Goal: Complete Application Form: Complete application form

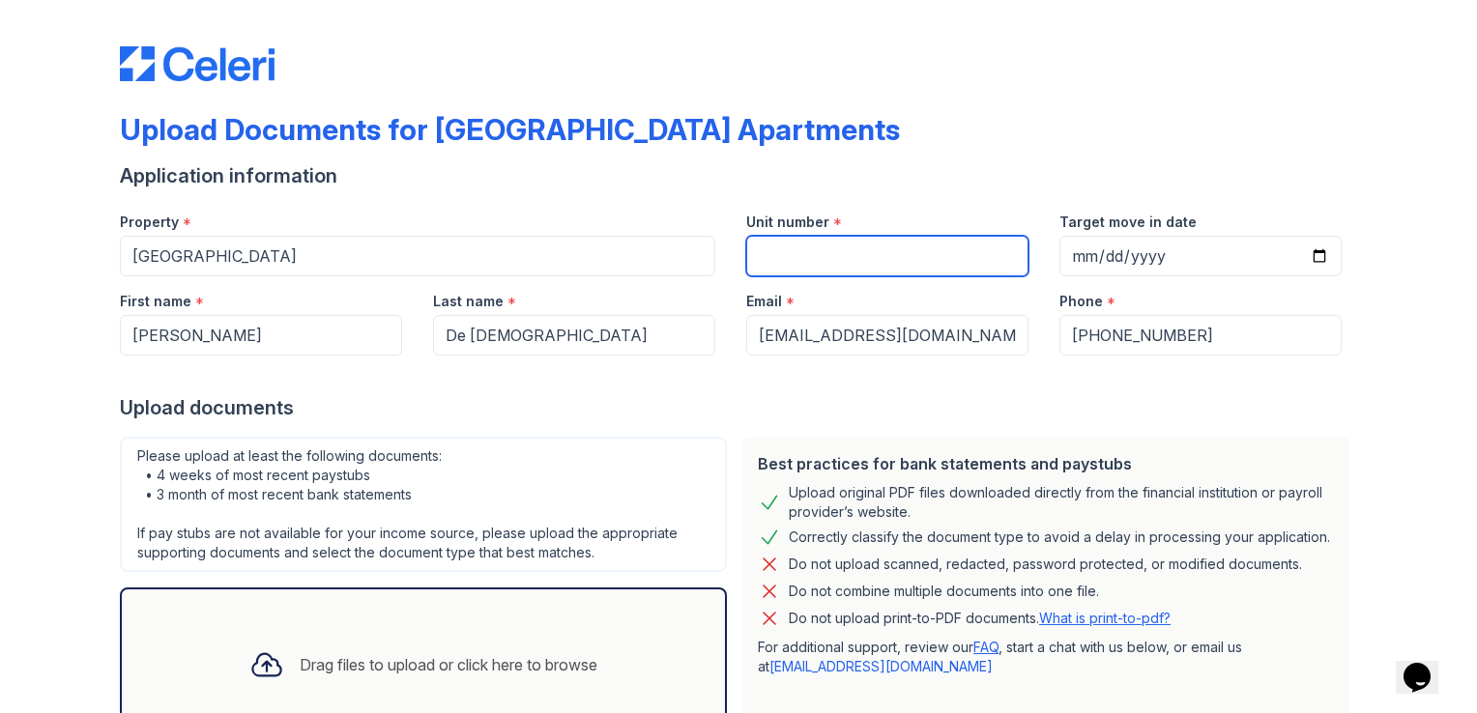
click at [895, 253] on input "Unit number" at bounding box center [887, 256] width 282 height 41
type input "4108"
click at [970, 157] on div "Upload Documents for [GEOGRAPHIC_DATA] Apartments" at bounding box center [738, 137] width 1237 height 50
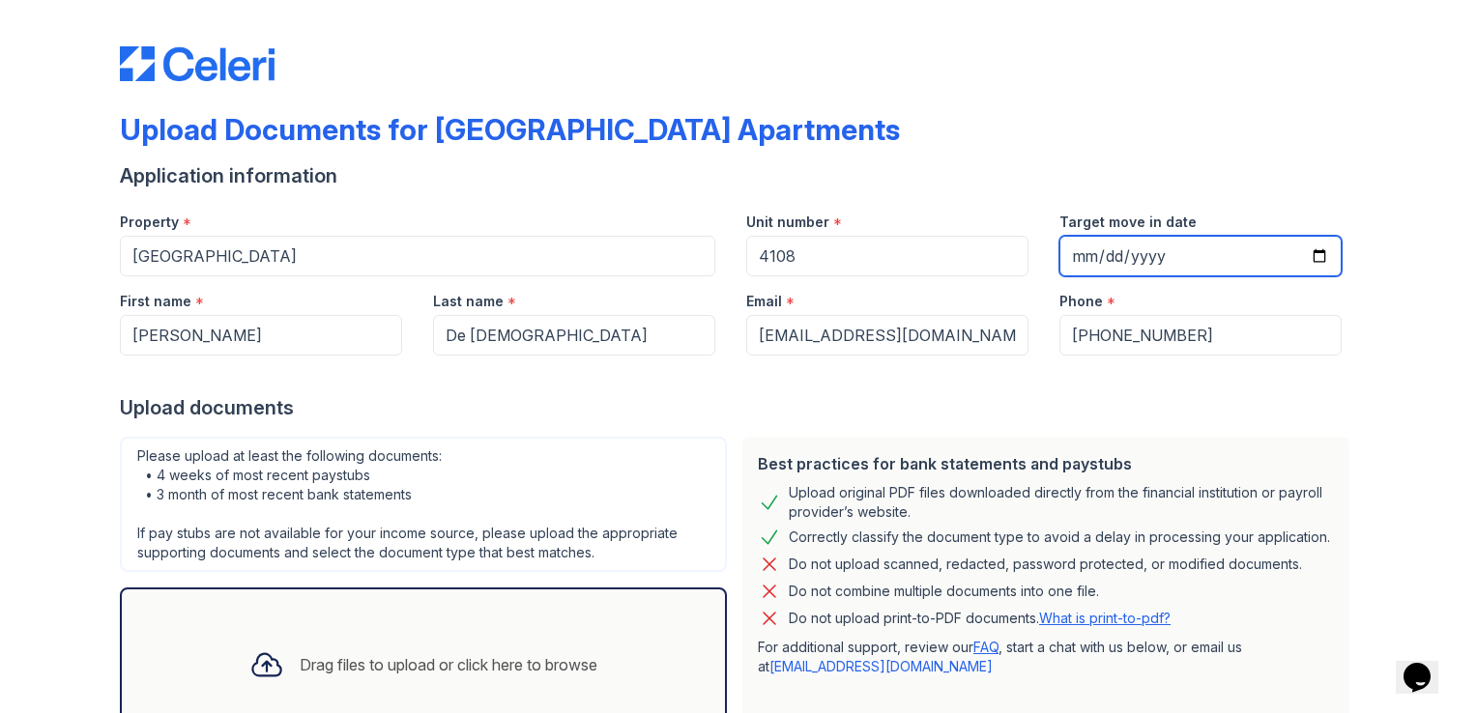
click at [1118, 249] on input "Target move in date" at bounding box center [1200, 256] width 282 height 41
type input "[DATE]"
click at [1055, 126] on div "Upload Documents for [GEOGRAPHIC_DATA] Apartments" at bounding box center [738, 137] width 1237 height 50
click at [777, 404] on div "Upload documents" at bounding box center [738, 407] width 1237 height 27
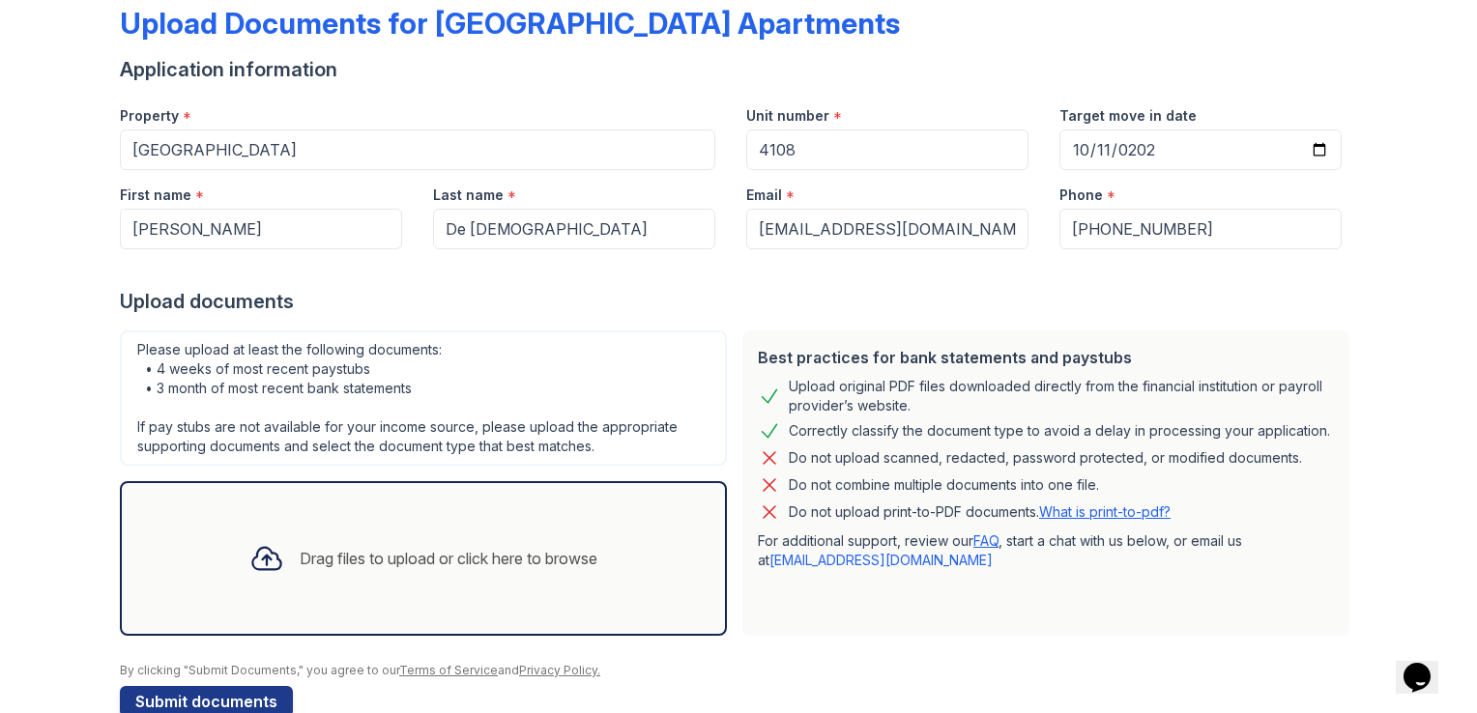
scroll to position [147, 0]
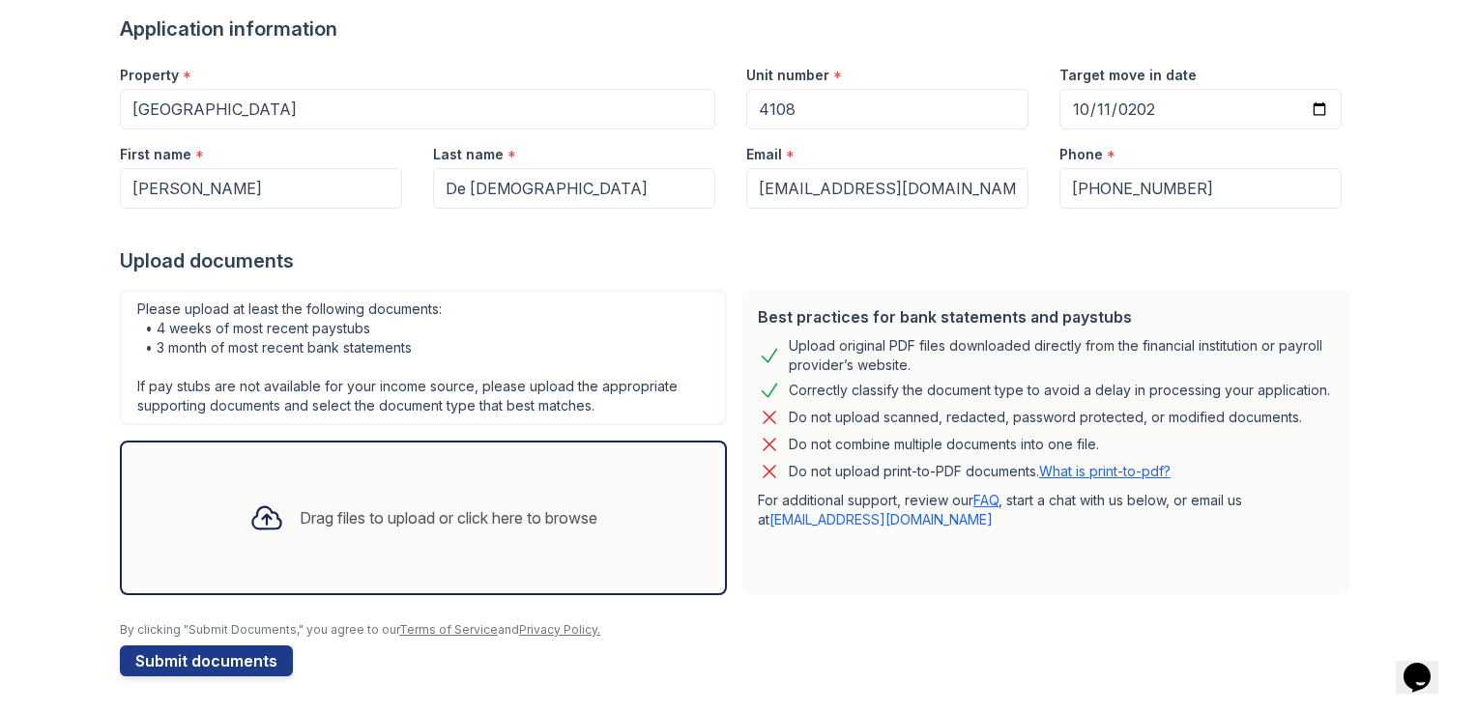
click at [448, 514] on div "Drag files to upload or click here to browse" at bounding box center [449, 517] width 298 height 23
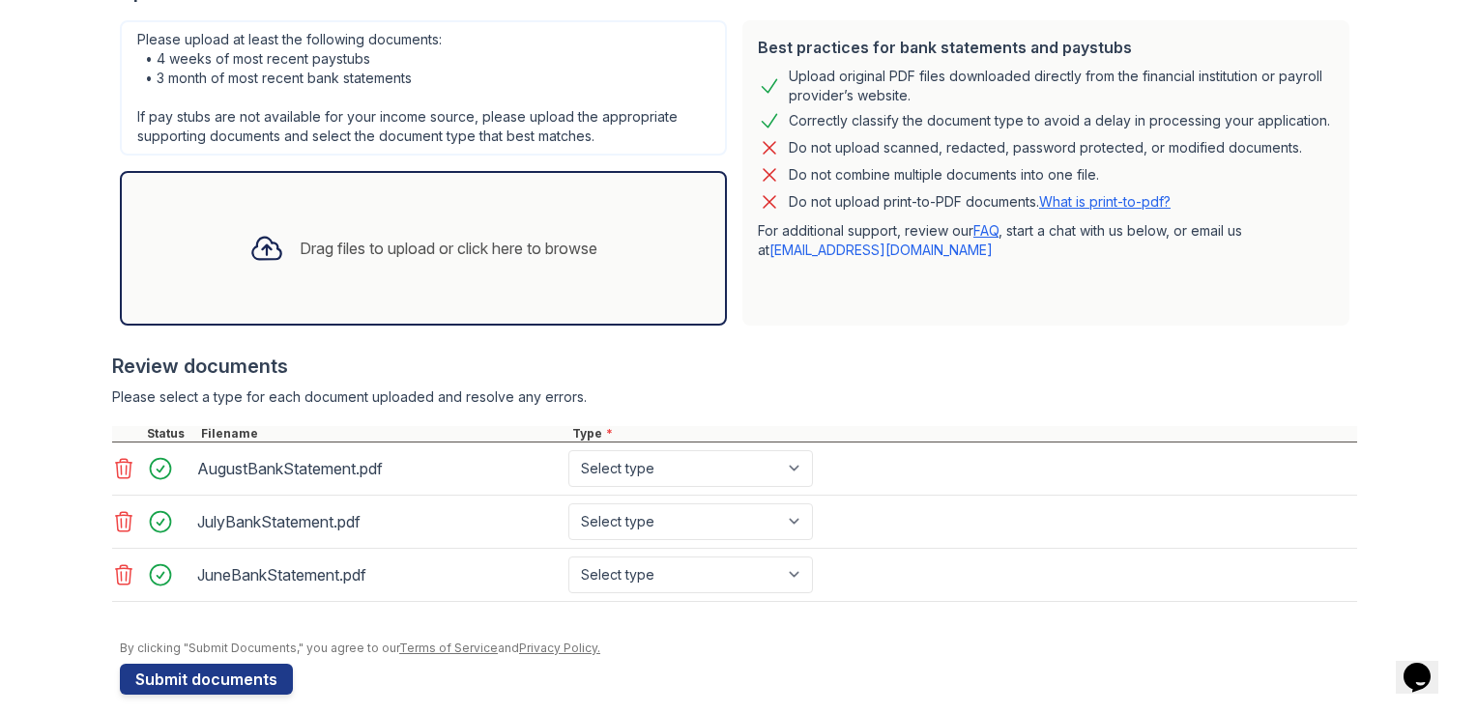
scroll to position [433, 0]
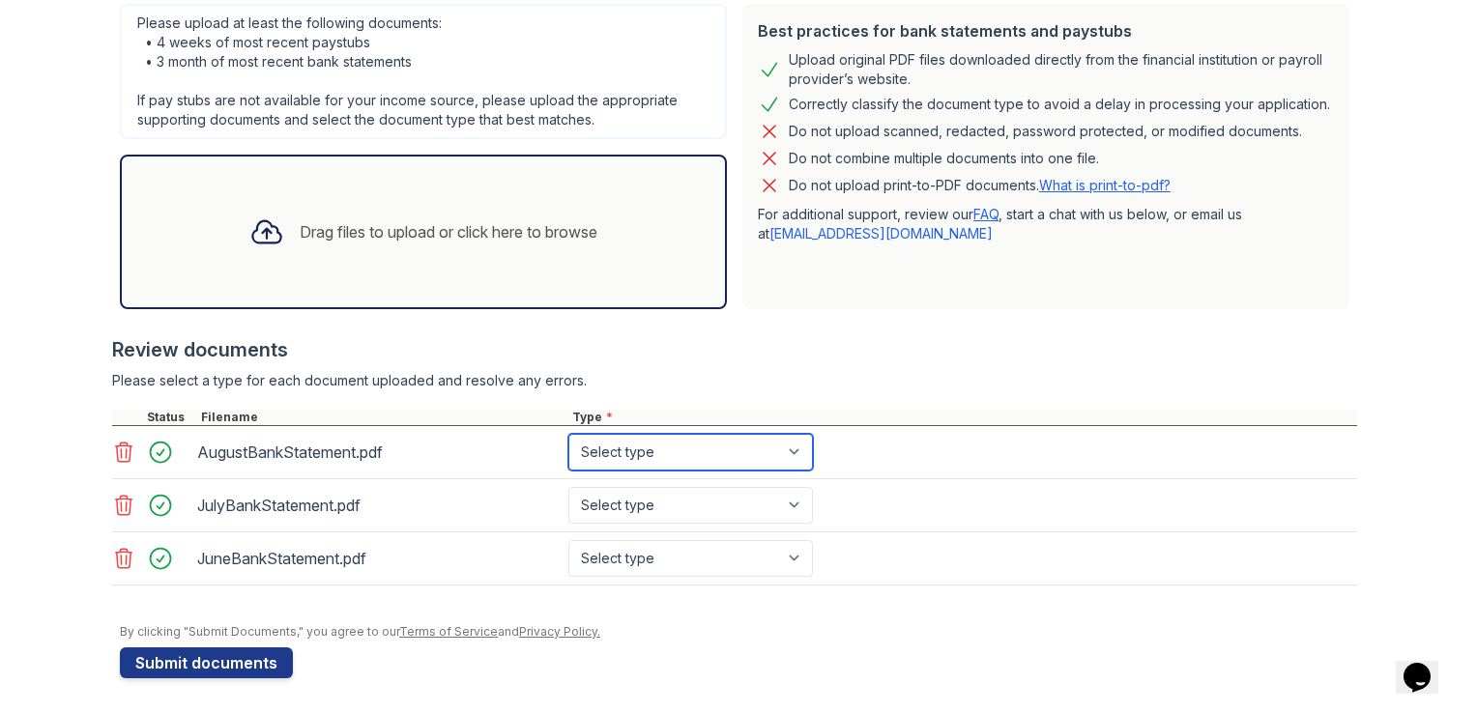
click at [695, 445] on select "Select type Paystub Bank Statement Offer Letter Tax Documents Benefit Award Let…" at bounding box center [690, 452] width 245 height 37
select select "bank_statement"
click at [568, 434] on select "Select type Paystub Bank Statement Offer Letter Tax Documents Benefit Award Let…" at bounding box center [690, 452] width 245 height 37
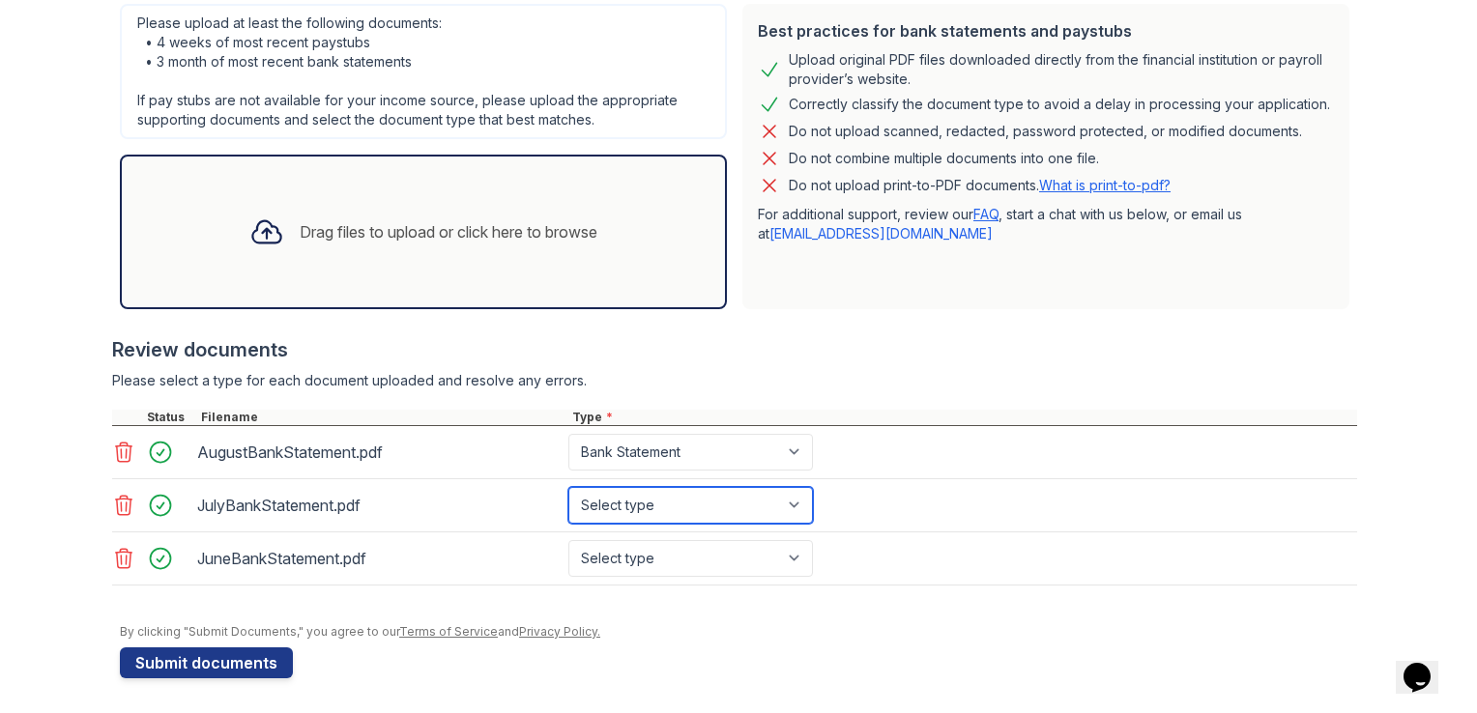
click at [637, 495] on select "Select type Paystub Bank Statement Offer Letter Tax Documents Benefit Award Let…" at bounding box center [690, 505] width 245 height 37
select select "bank_statement"
click at [568, 487] on select "Select type Paystub Bank Statement Offer Letter Tax Documents Benefit Award Let…" at bounding box center [690, 505] width 245 height 37
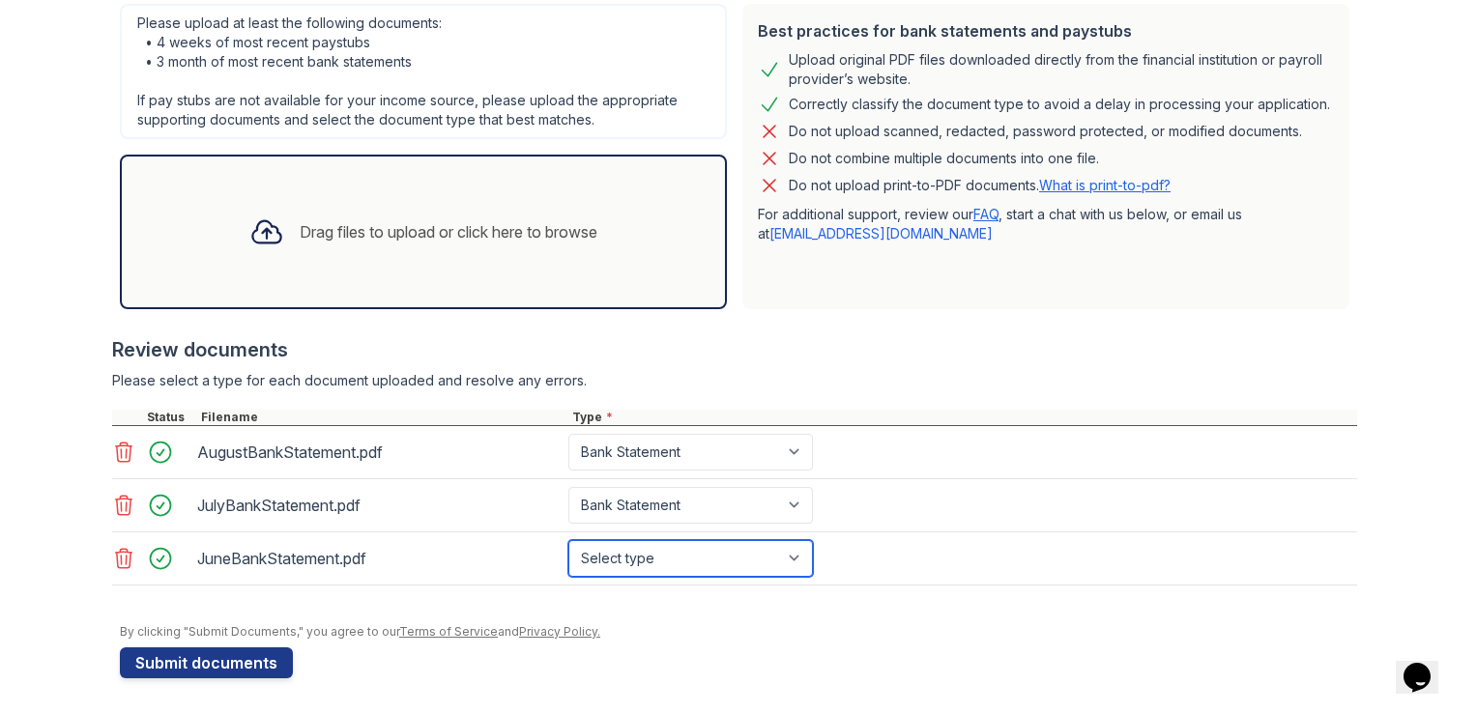
click at [668, 552] on select "Select type Paystub Bank Statement Offer Letter Tax Documents Benefit Award Let…" at bounding box center [690, 558] width 245 height 37
select select "bank_statement"
click at [568, 540] on select "Select type Paystub Bank Statement Offer Letter Tax Documents Benefit Award Let…" at bounding box center [690, 558] width 245 height 37
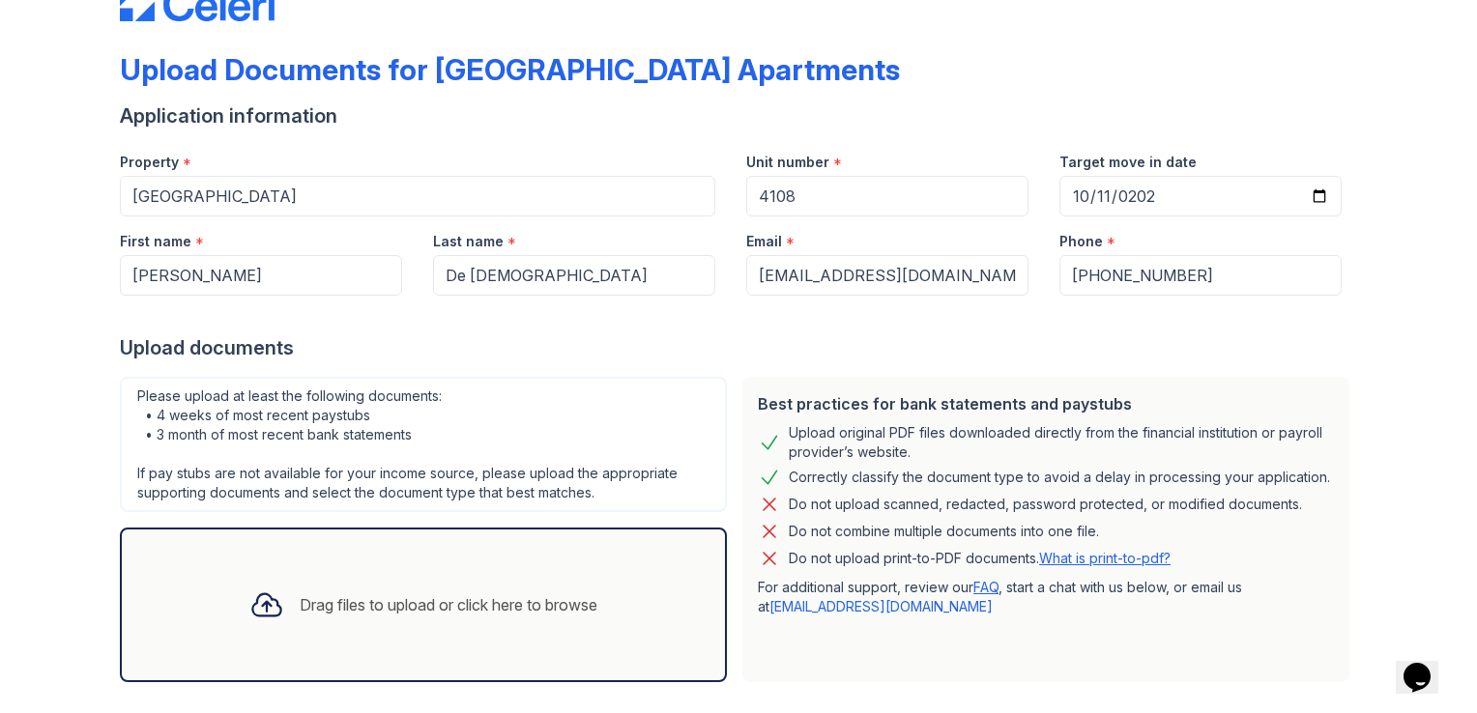
scroll to position [58, 0]
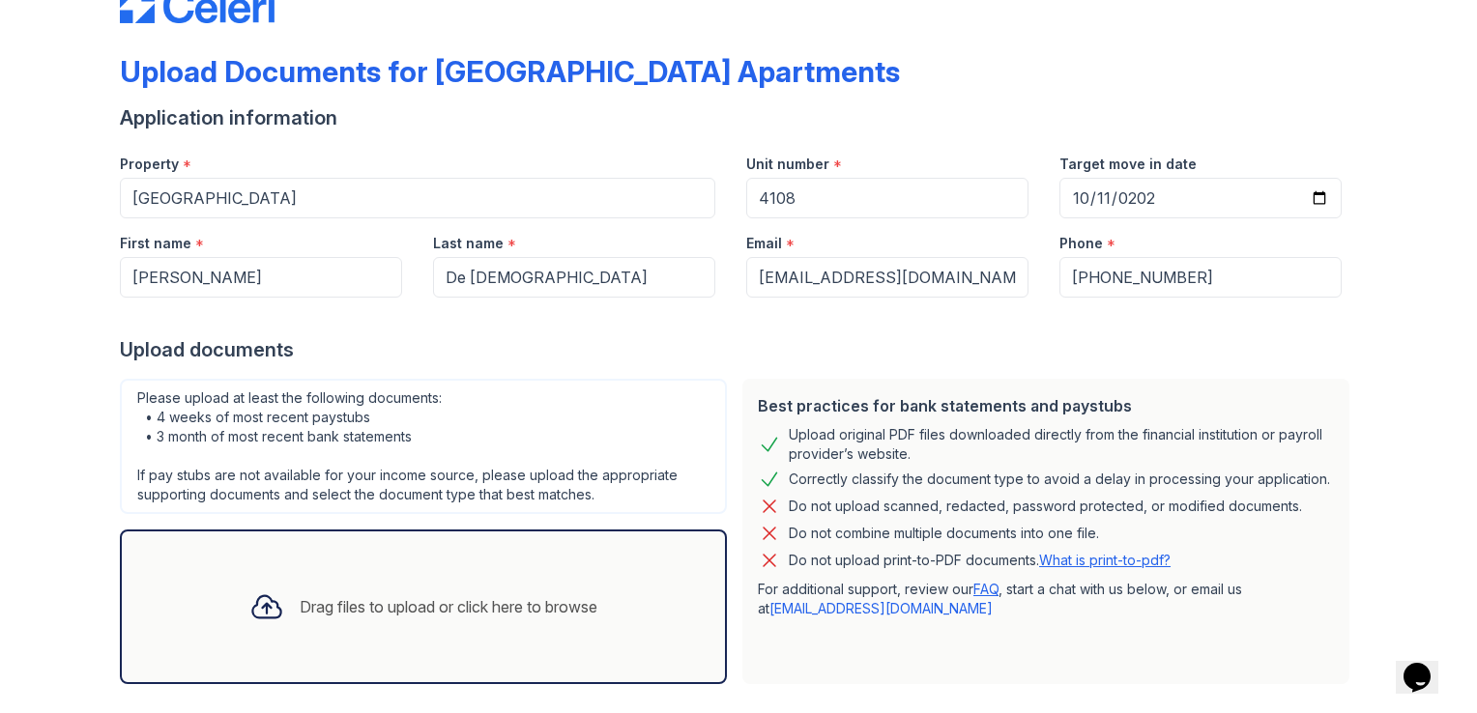
click at [286, 636] on div "Drag files to upload or click here to browse" at bounding box center [423, 607] width 379 height 66
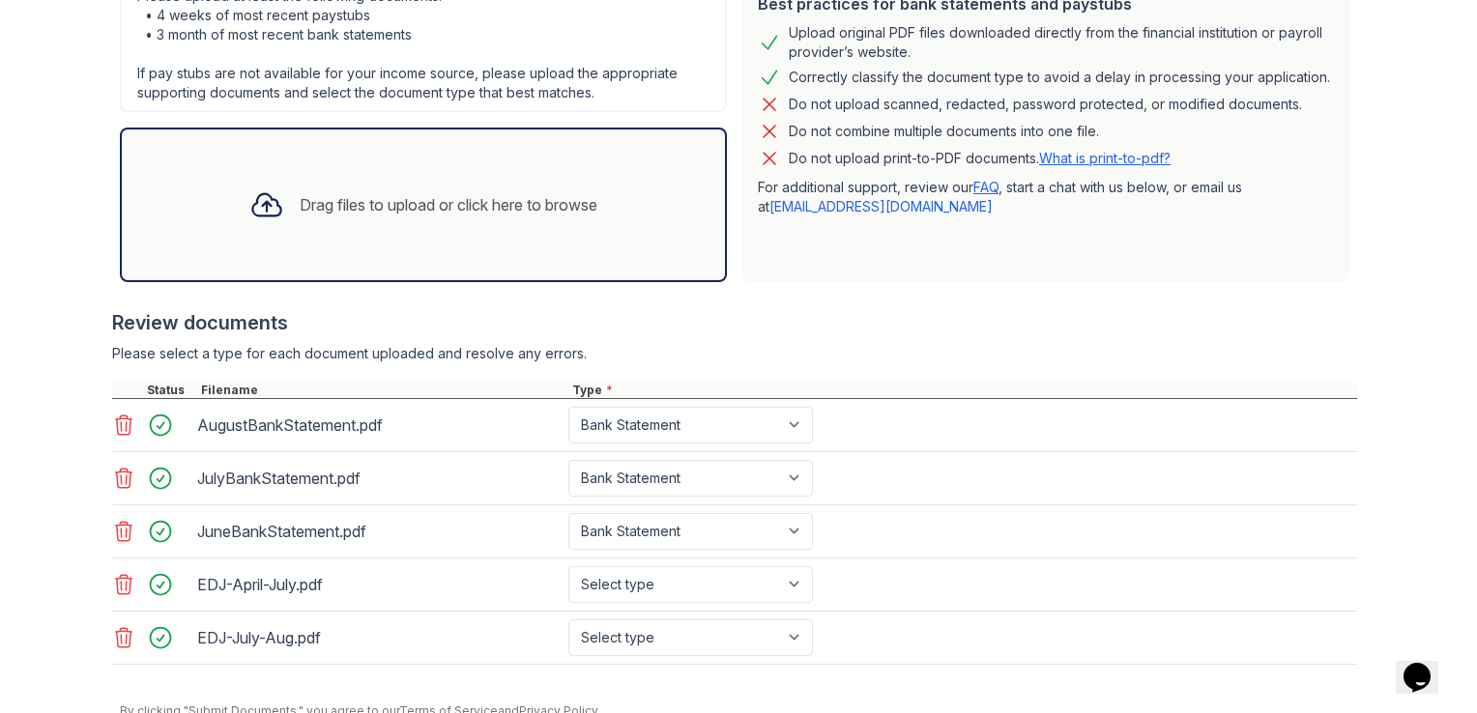
scroll to position [468, 0]
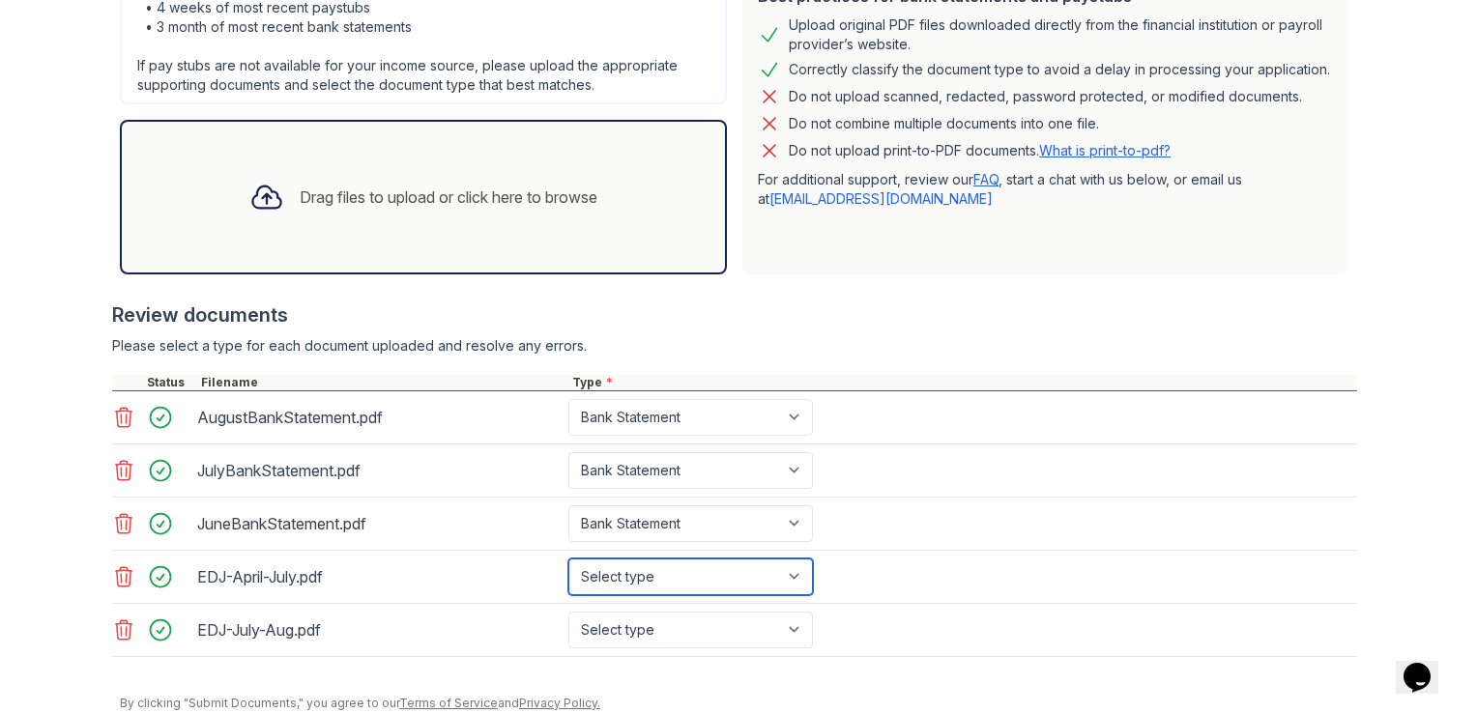
click at [677, 591] on select "Select type Paystub Bank Statement Offer Letter Tax Documents Benefit Award Let…" at bounding box center [690, 577] width 245 height 37
select select "paystub"
click at [568, 559] on select "Select type Paystub Bank Statement Offer Letter Tax Documents Benefit Award Let…" at bounding box center [690, 577] width 245 height 37
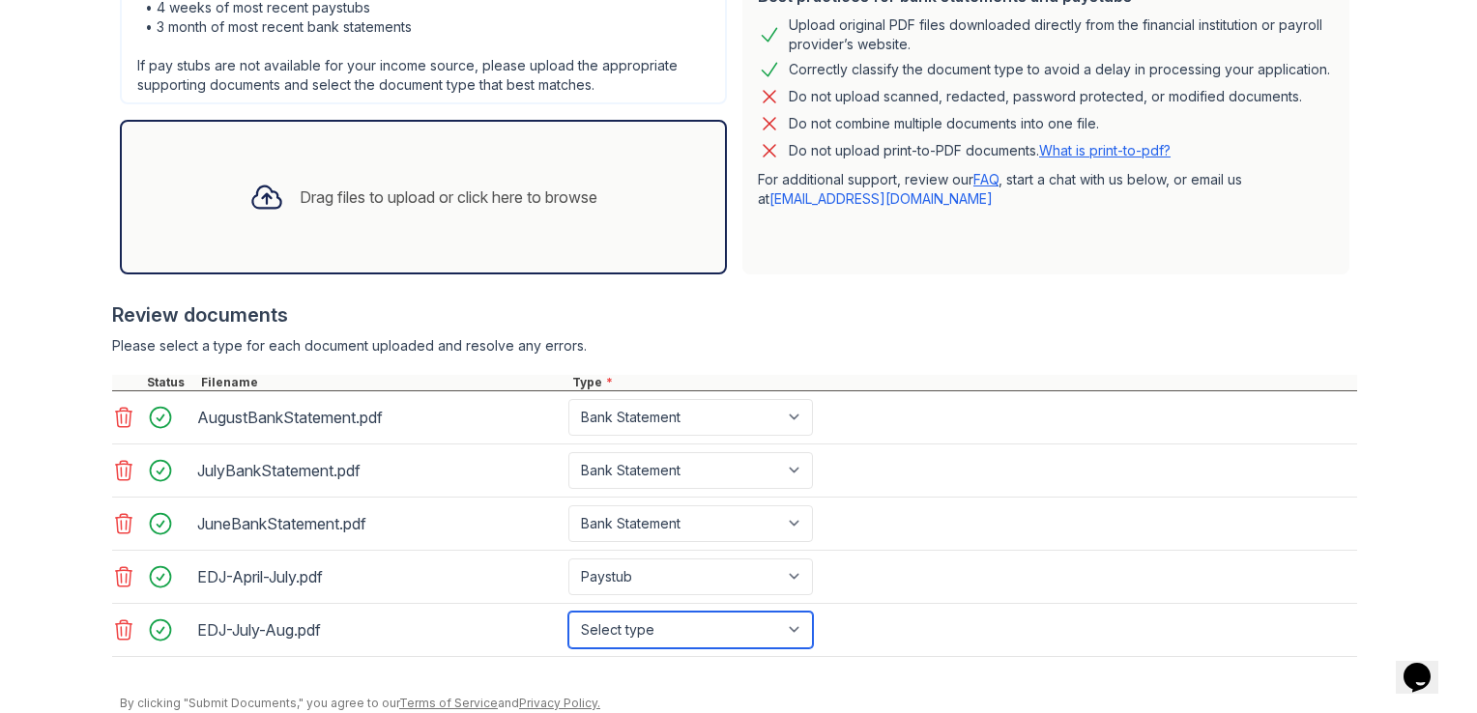
click at [594, 636] on select "Select type Paystub Bank Statement Offer Letter Tax Documents Benefit Award Let…" at bounding box center [690, 630] width 245 height 37
select select "paystub"
click at [568, 612] on select "Select type Paystub Bank Statement Offer Letter Tax Documents Benefit Award Let…" at bounding box center [690, 630] width 245 height 37
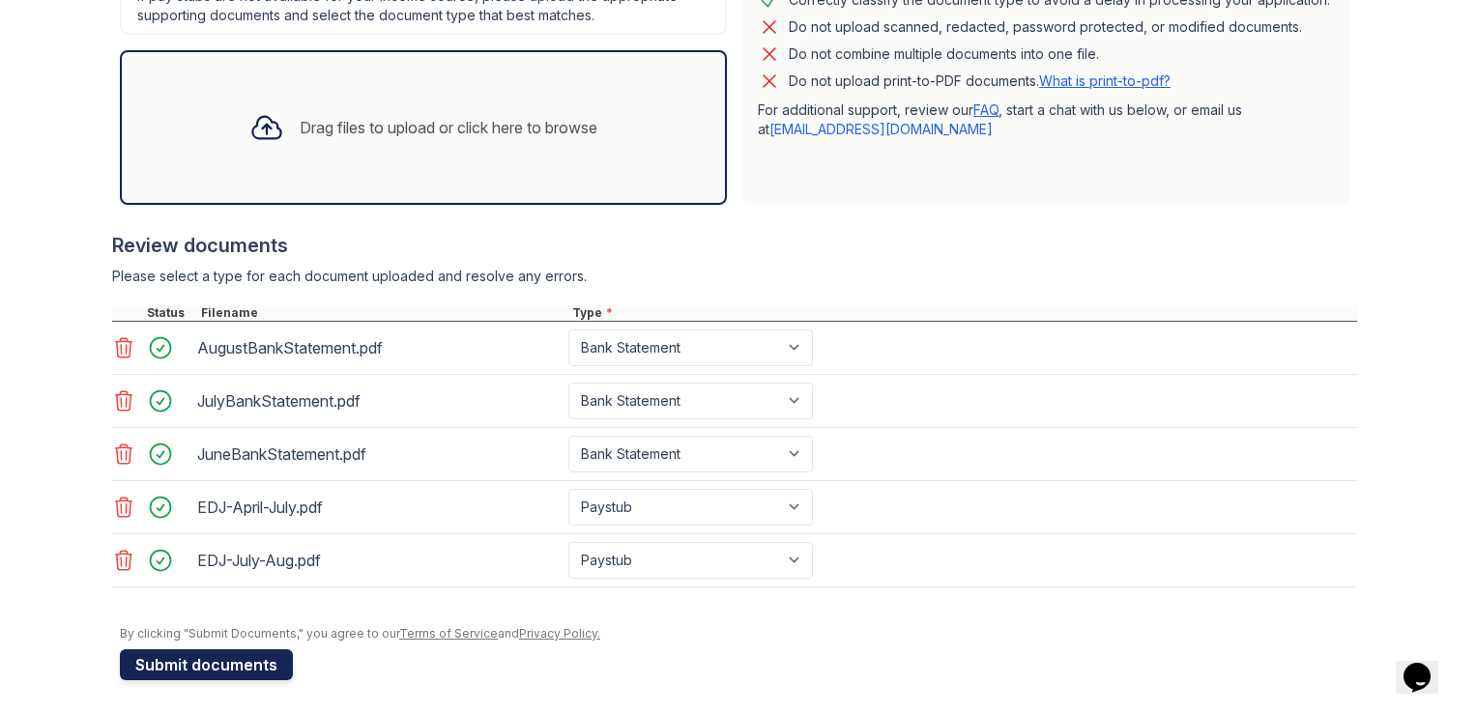
click at [156, 652] on button "Submit documents" at bounding box center [206, 664] width 173 height 31
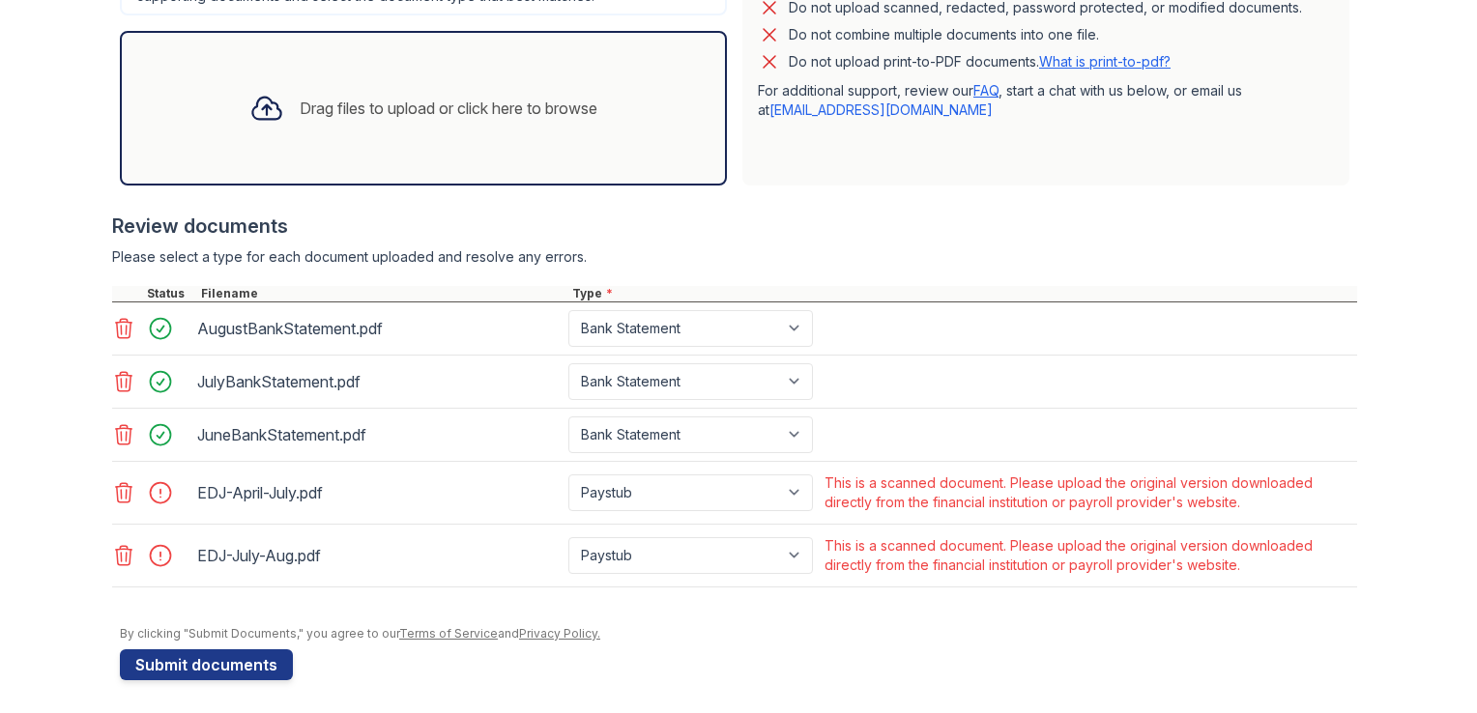
scroll to position [585, 0]
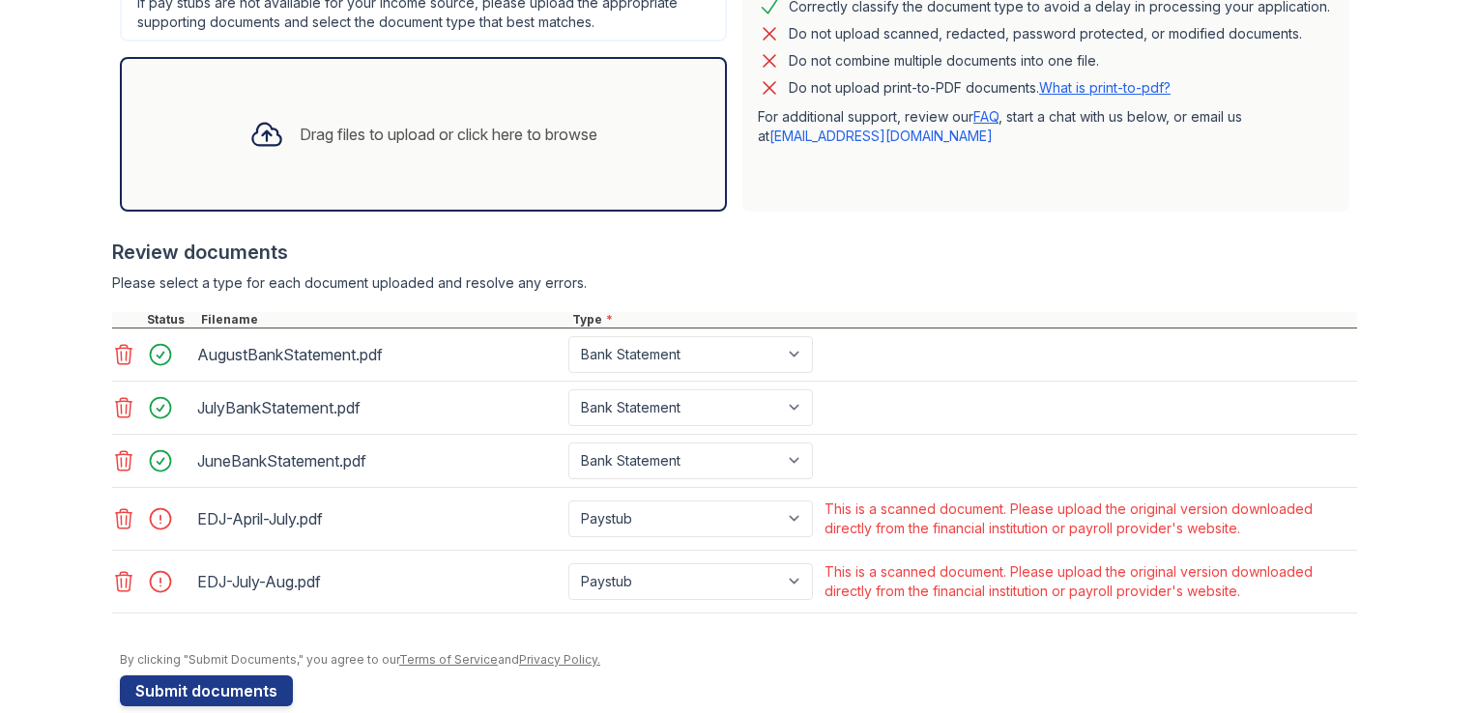
click at [112, 513] on icon at bounding box center [123, 518] width 23 height 23
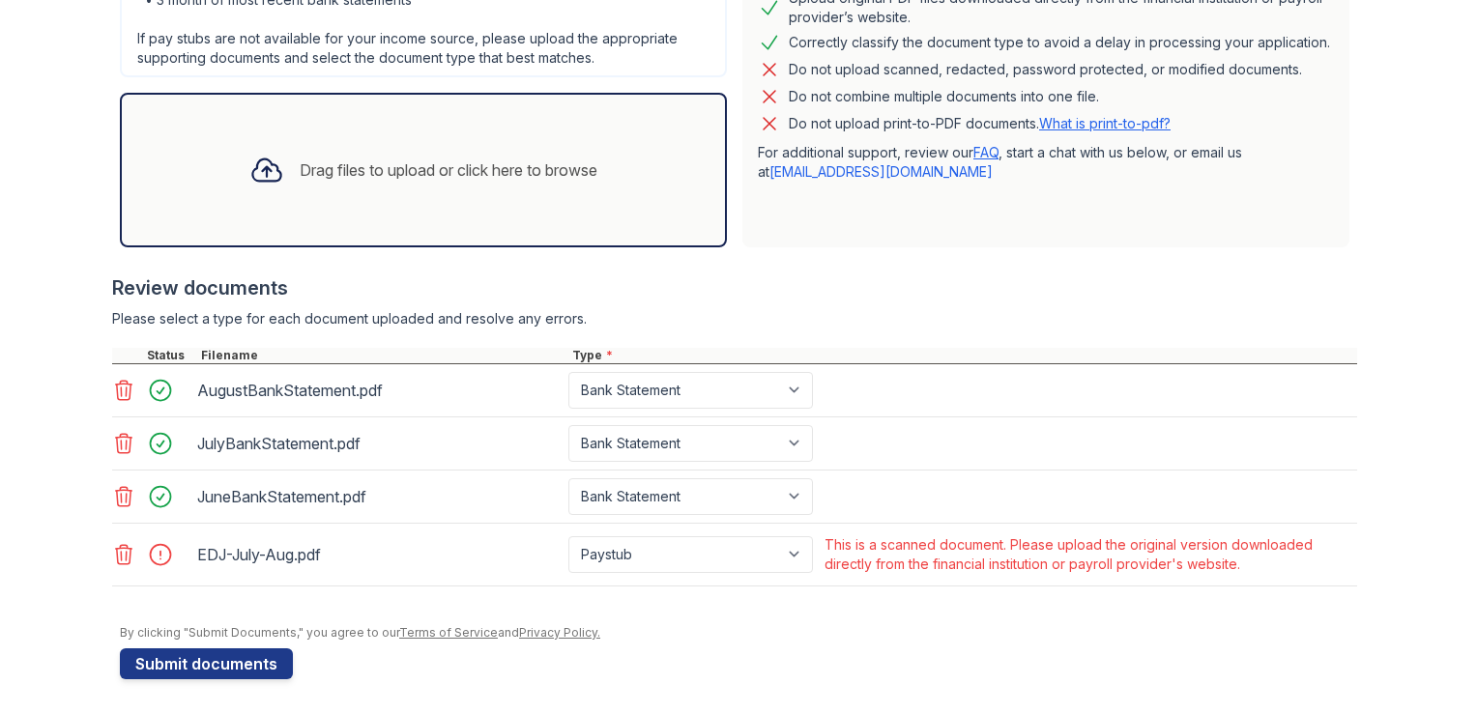
click at [120, 545] on icon at bounding box center [124, 554] width 16 height 19
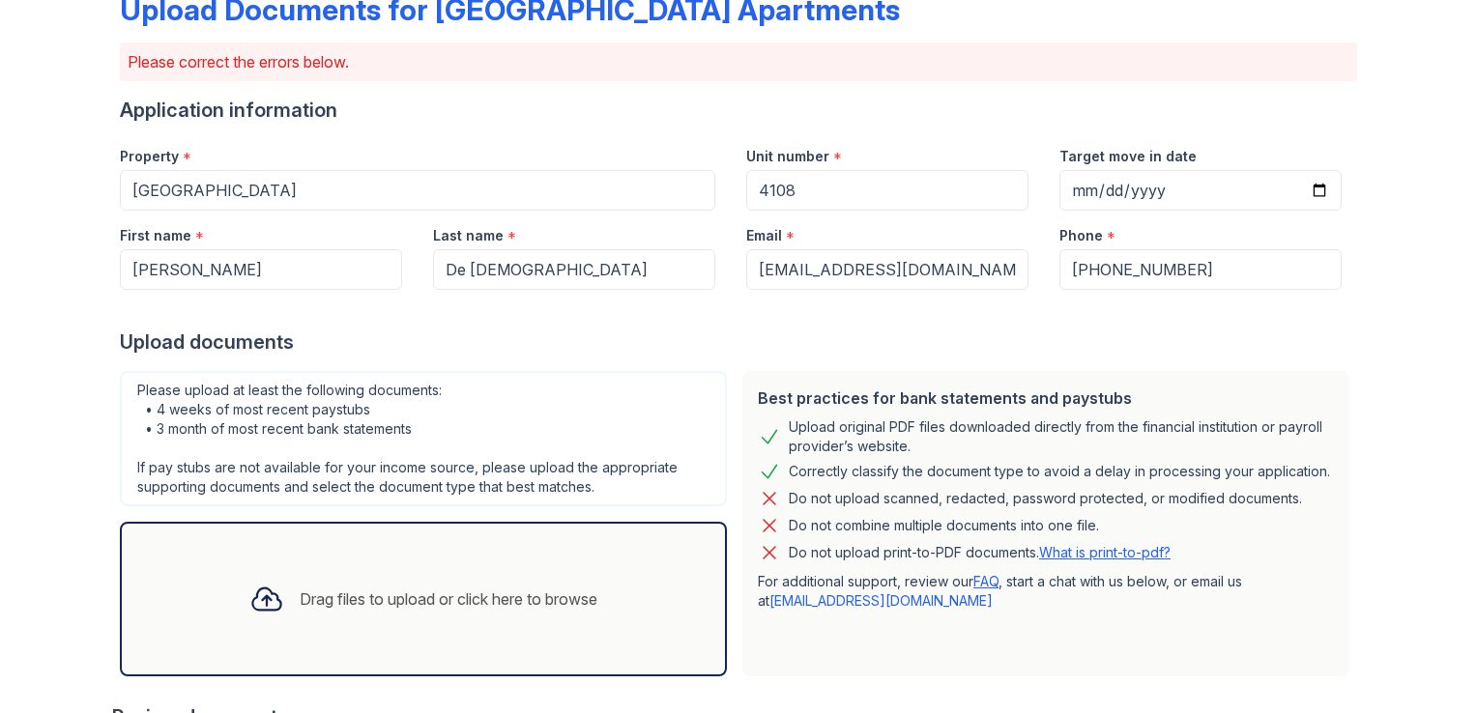
scroll to position [0, 0]
